Goal: Task Accomplishment & Management: Use online tool/utility

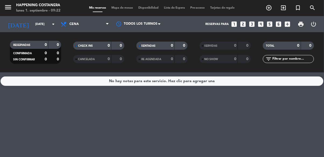
click at [119, 6] on span "Mapa de mesas" at bounding box center [122, 7] width 27 height 3
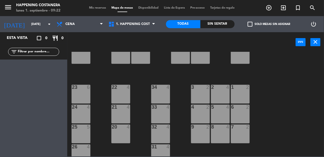
scroll to position [205, 0]
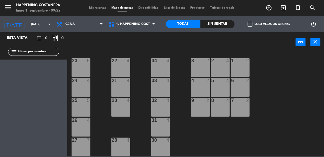
click at [281, 112] on div "69 2 122 6 121 6 120 6 14 4 CAVA 22 101 4 94 2 70 2 123 6 131 2 134 2 132 2 13 …" at bounding box center [196, 104] width 253 height 105
click at [29, 22] on input "[DATE]" at bounding box center [49, 24] width 40 height 9
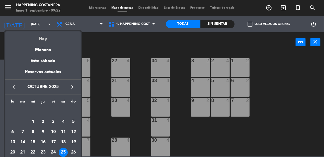
click at [37, 39] on div "Hoy" at bounding box center [42, 36] width 75 height 11
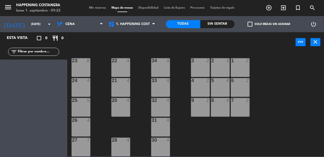
type input "[DATE]"
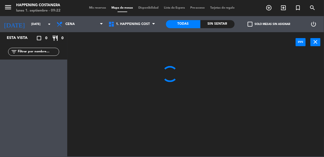
scroll to position [0, 0]
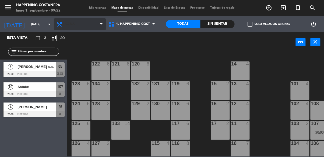
click at [68, 25] on span "Cena" at bounding box center [69, 24] width 9 height 4
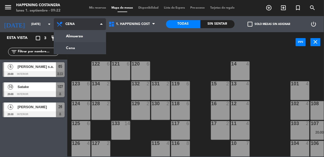
click at [67, 35] on ng-component "menu Happening Costanera [DATE] 1. septiembre - 09:22 Mis reservas Mapa de mesa…" at bounding box center [162, 78] width 324 height 157
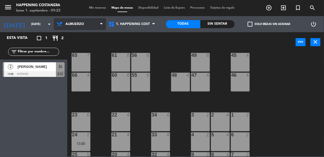
scroll to position [205, 0]
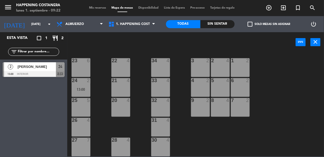
click at [299, 98] on div "69 2 122 6 121 6 120 6 14 4 CAVA 22 101 4 94 2 70 2 123 6 131 2 134 2 132 2 13 …" at bounding box center [196, 104] width 253 height 105
